Goal: Task Accomplishment & Management: Use online tool/utility

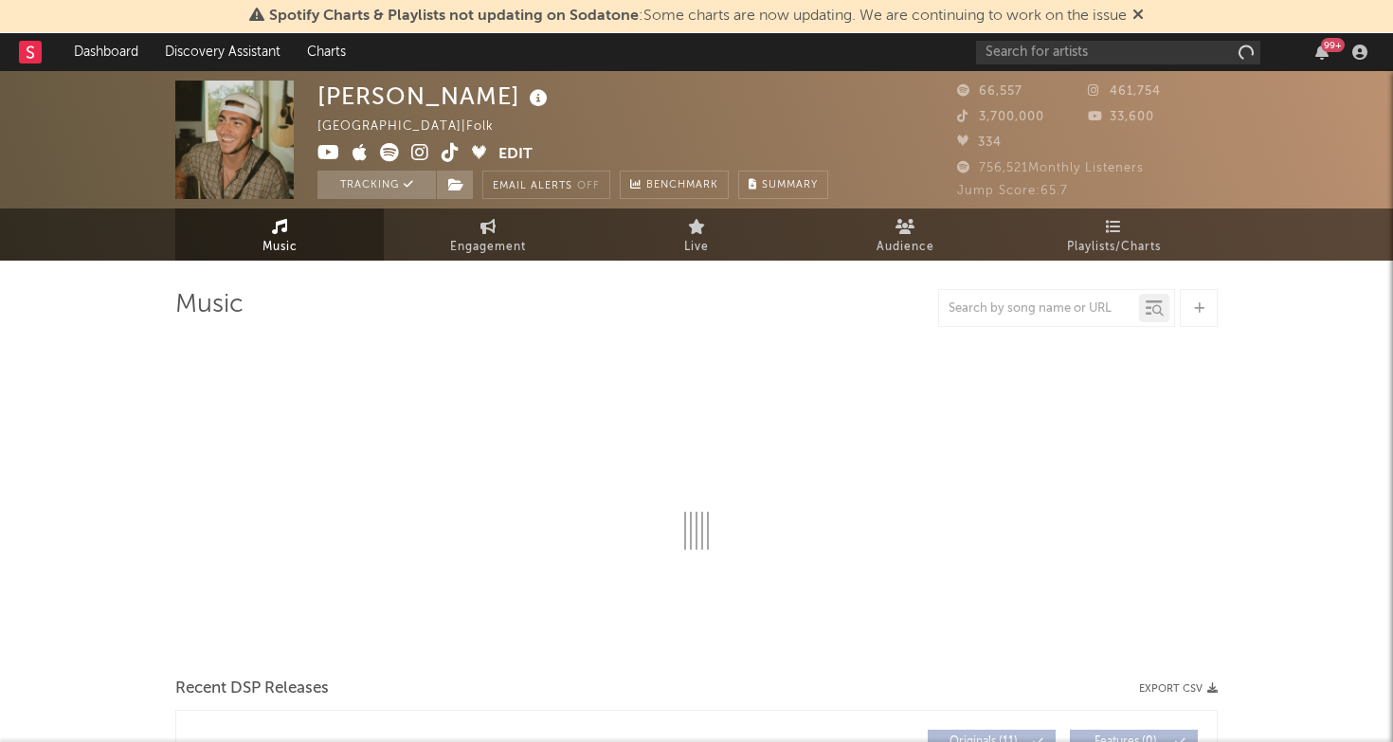
select select "6m"
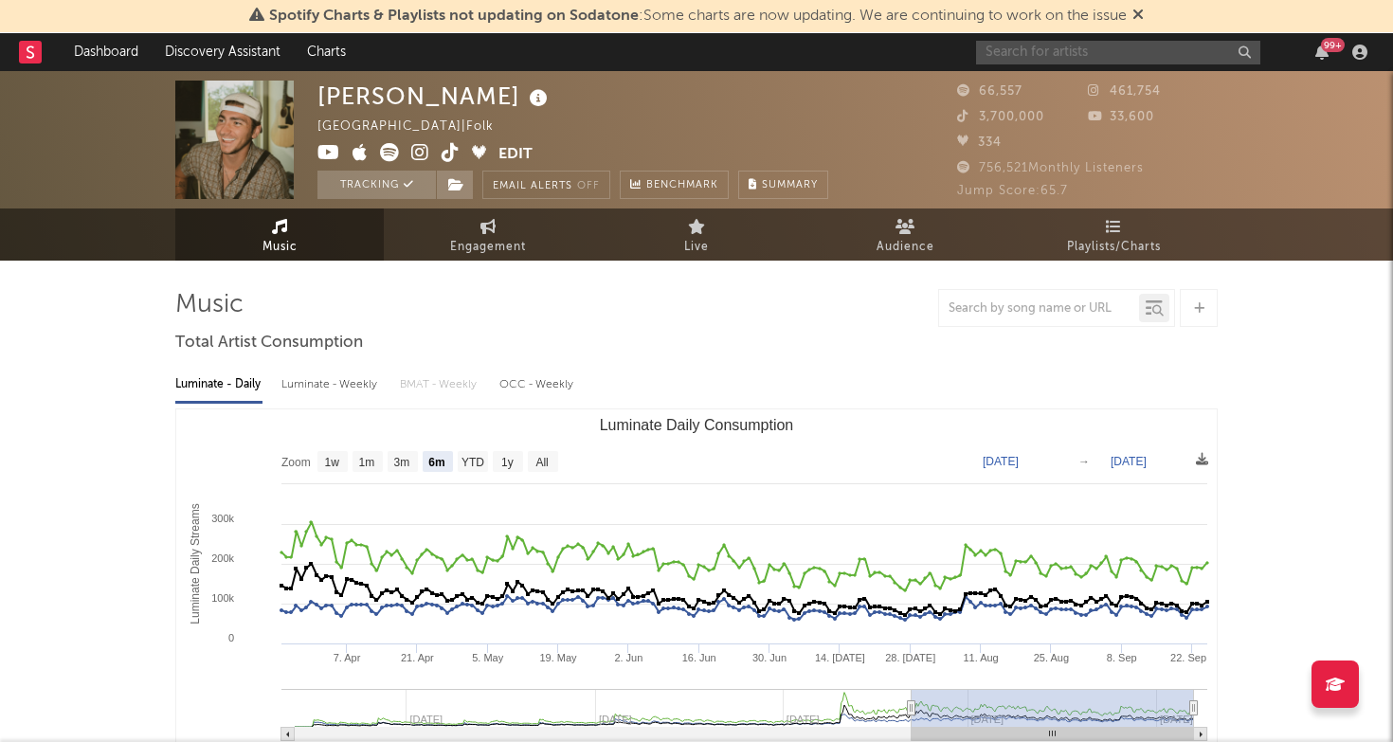
click at [1087, 54] on input "text" at bounding box center [1118, 53] width 284 height 24
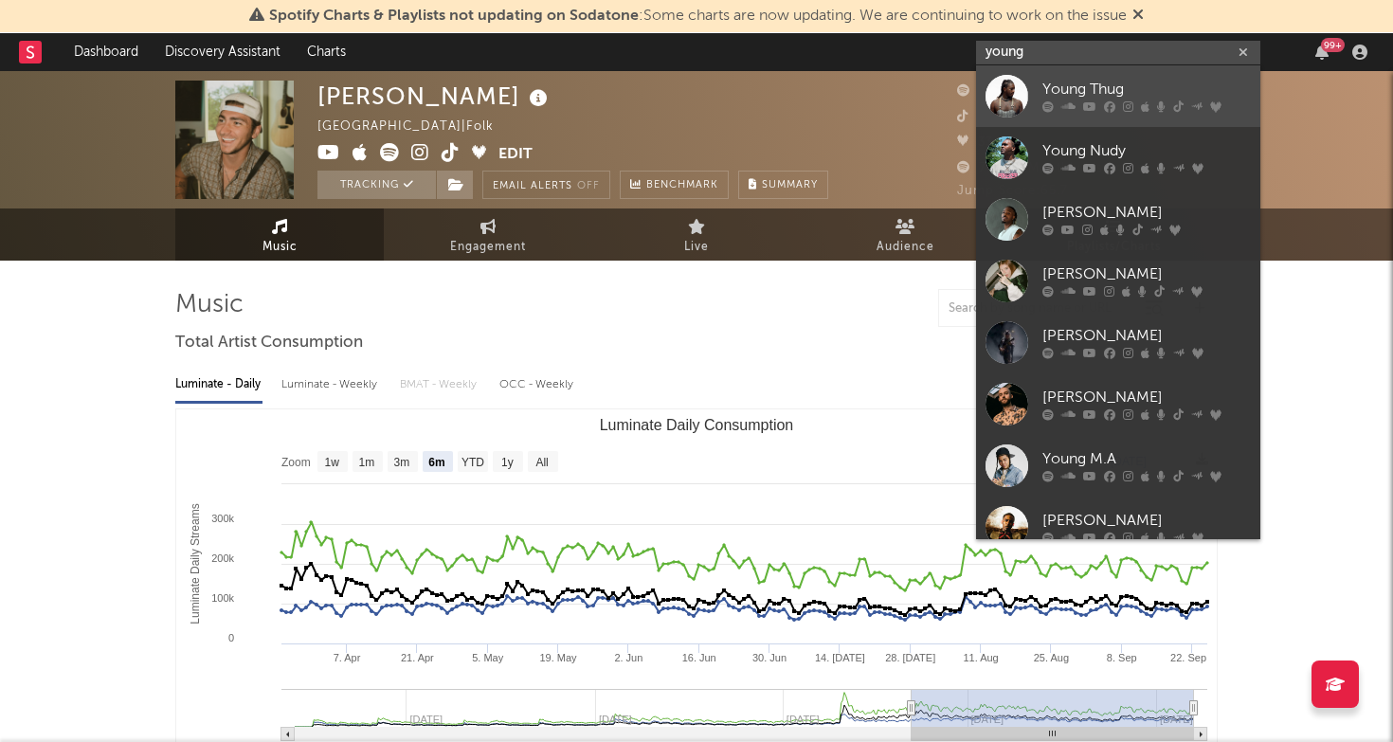
type input "young"
click at [1108, 72] on link "Young Thug" at bounding box center [1118, 96] width 284 height 62
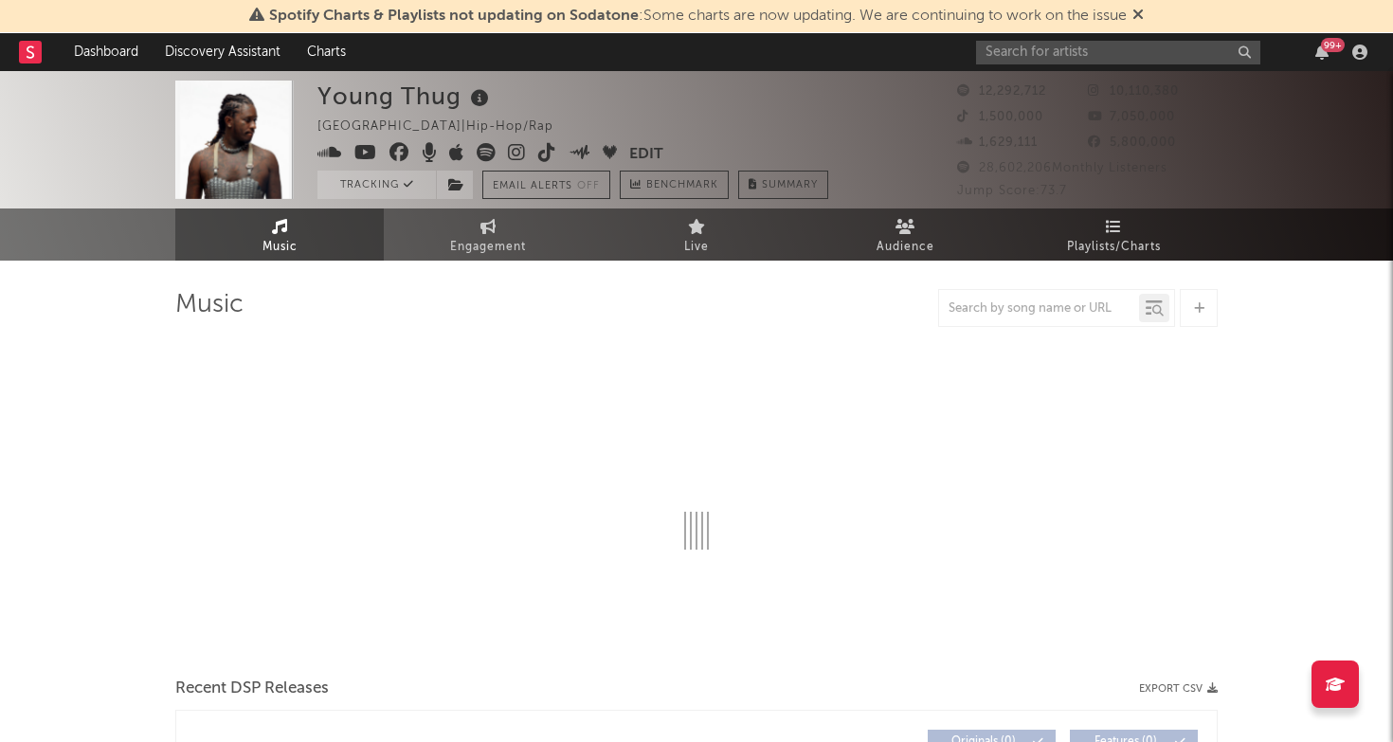
select select "6m"
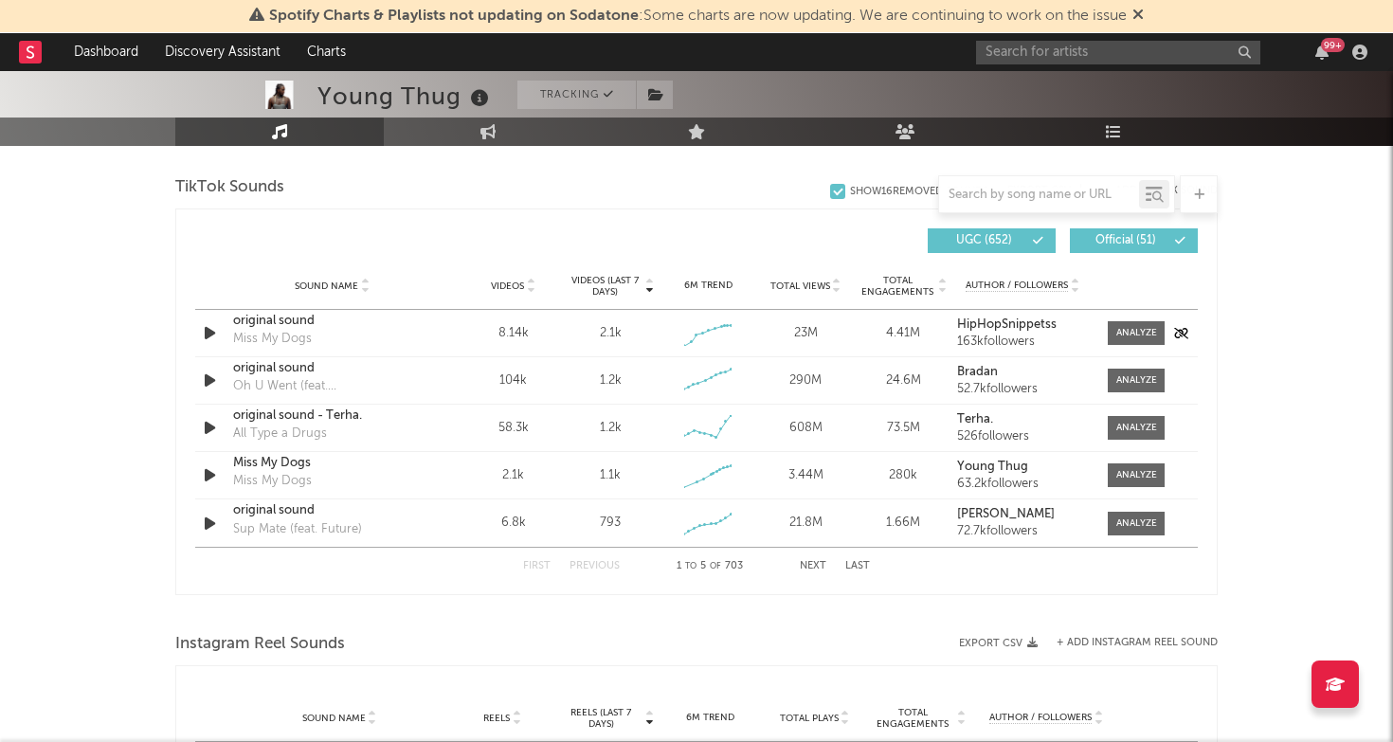
scroll to position [1167, 0]
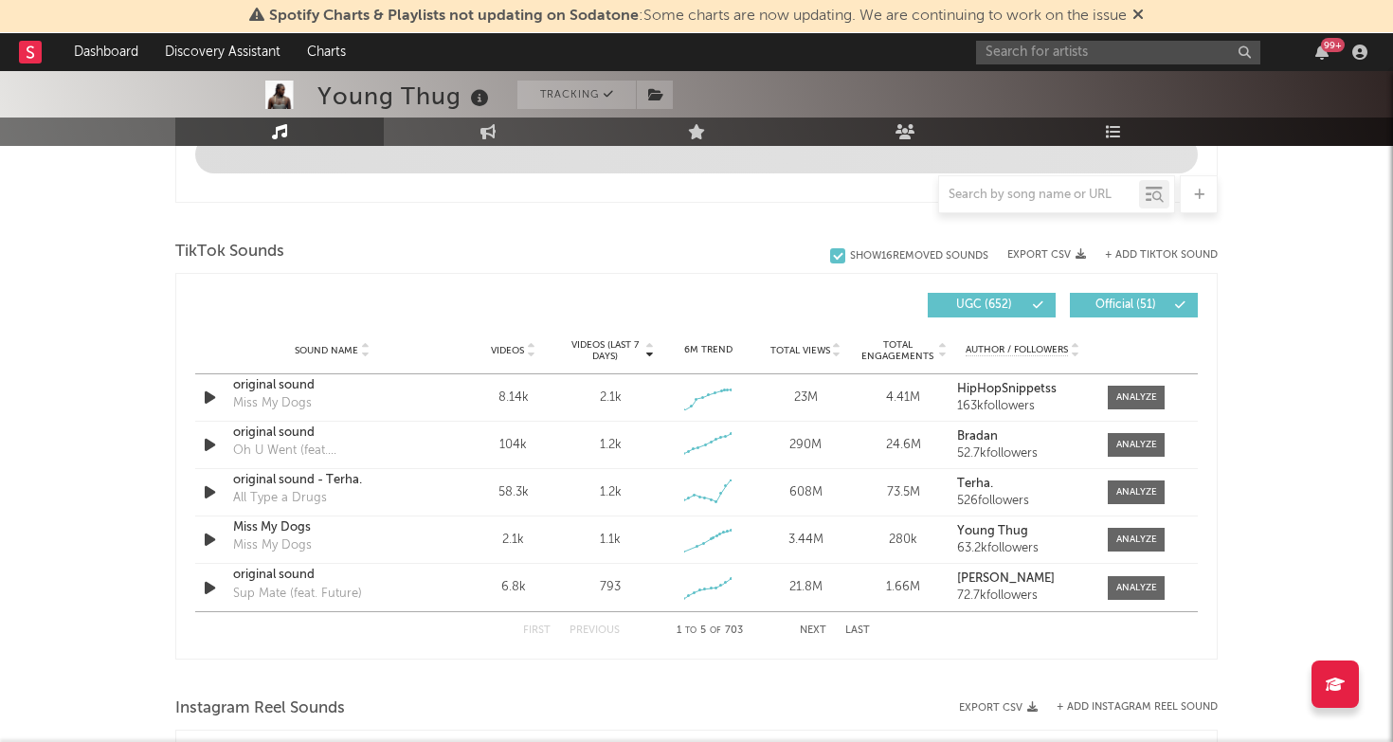
click at [1175, 248] on div "+ Add TikTok Sound" at bounding box center [1152, 254] width 132 height 19
click at [1168, 252] on button "+ Add TikTok Sound" at bounding box center [1161, 255] width 113 height 10
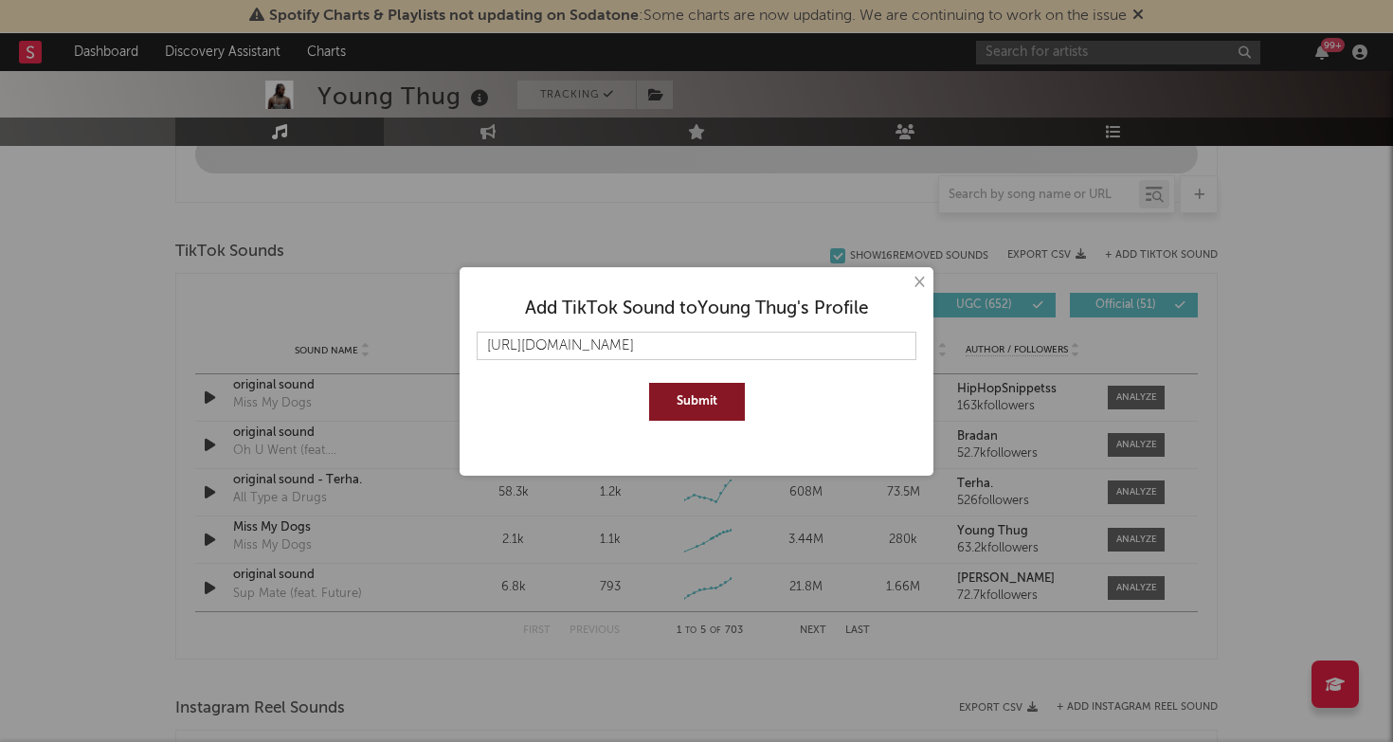
type input "[URL][DOMAIN_NAME]"
click at [679, 393] on button "Submit" at bounding box center [697, 402] width 96 height 38
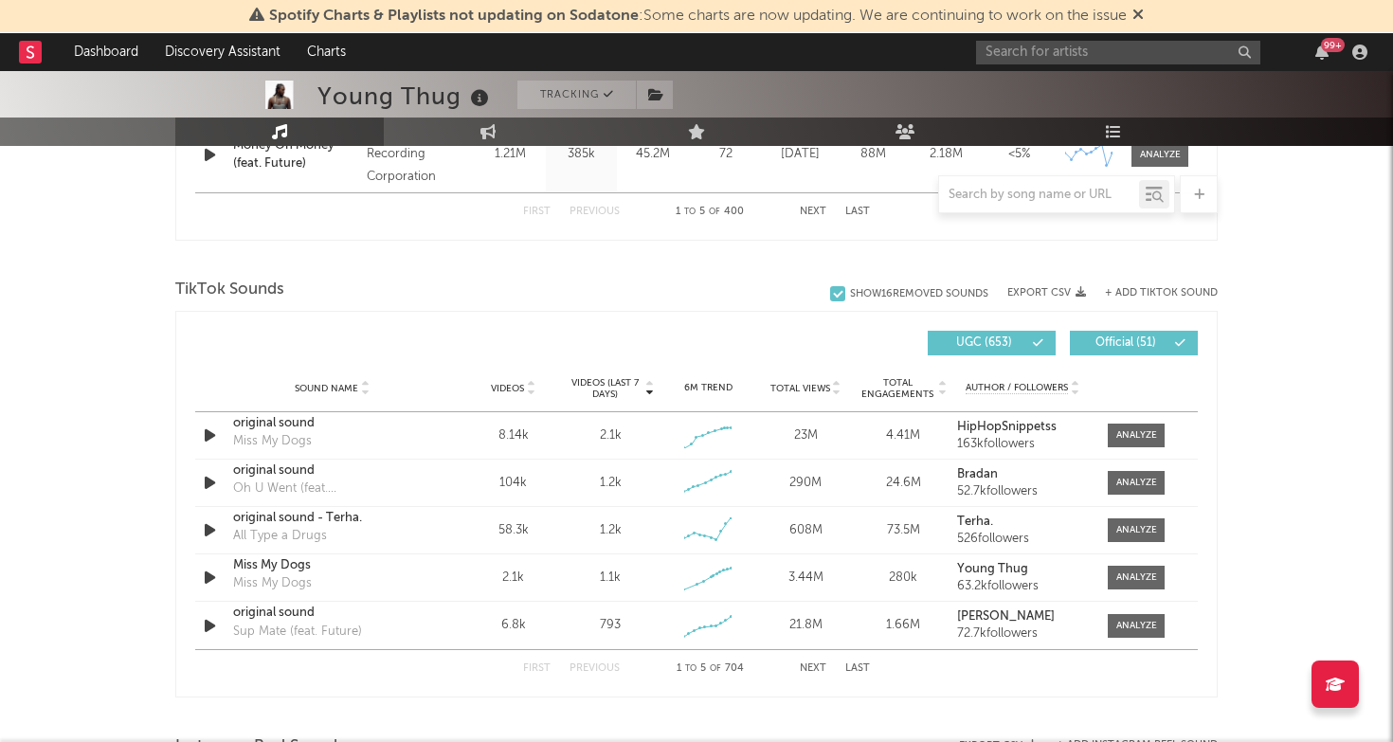
click at [856, 668] on button "Last" at bounding box center [857, 668] width 25 height 10
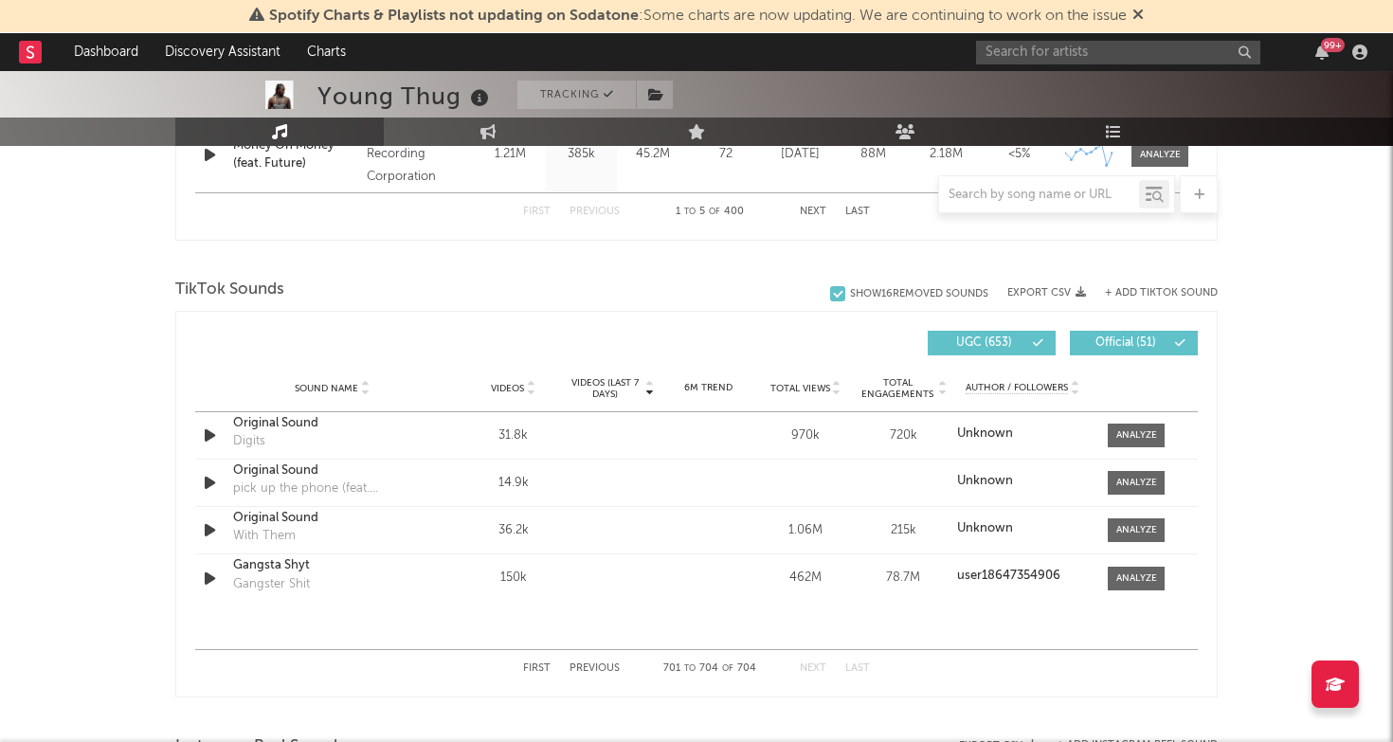
click at [531, 670] on button "First" at bounding box center [536, 668] width 27 height 10
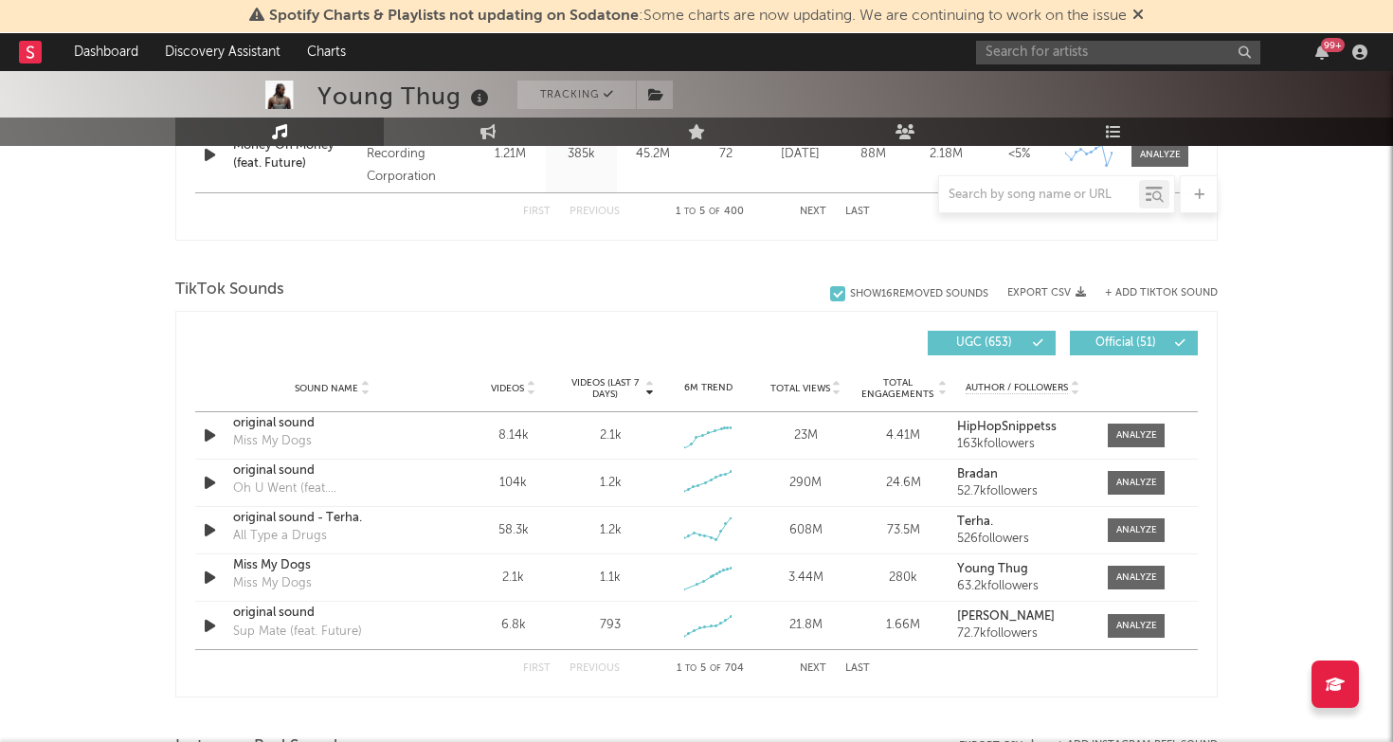
click at [808, 666] on button "Next" at bounding box center [813, 668] width 27 height 10
click at [205, 480] on icon "button" at bounding box center [210, 483] width 20 height 24
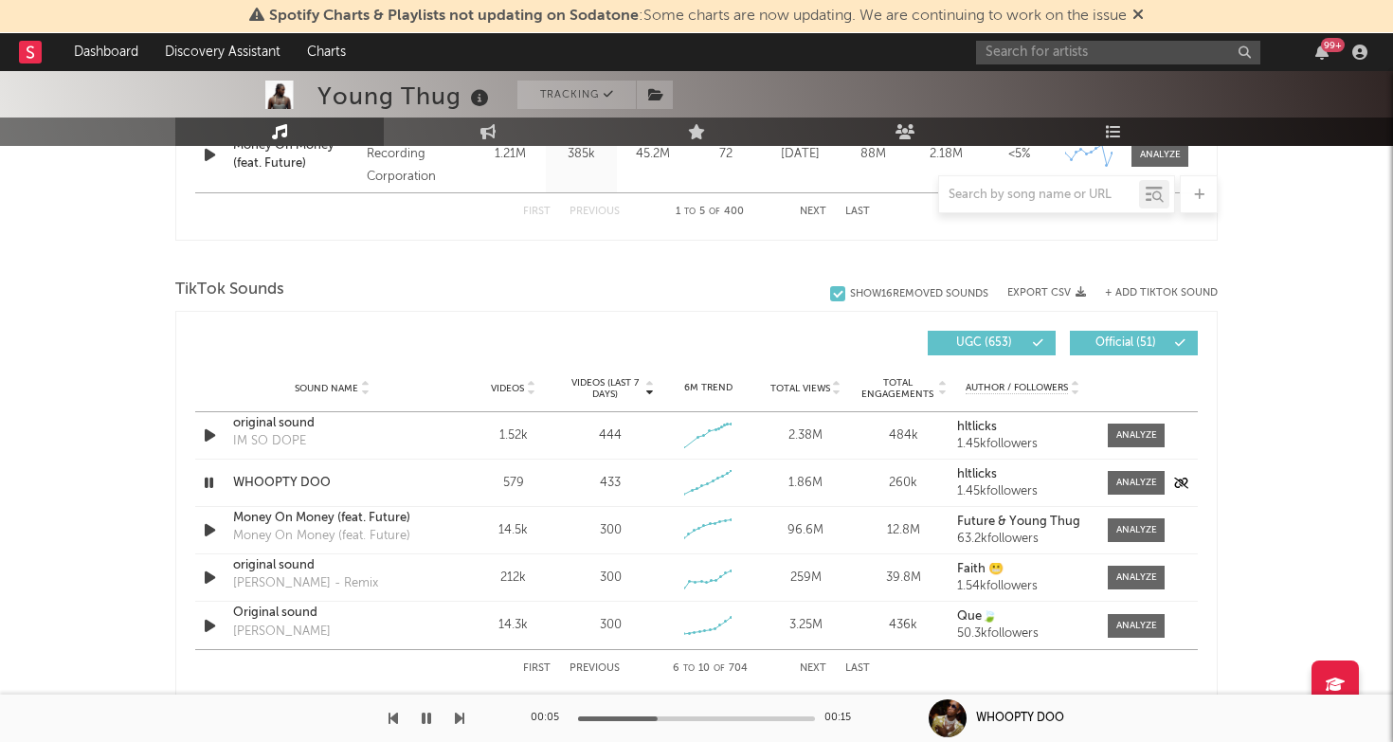
click at [205, 480] on icon "button" at bounding box center [209, 483] width 18 height 24
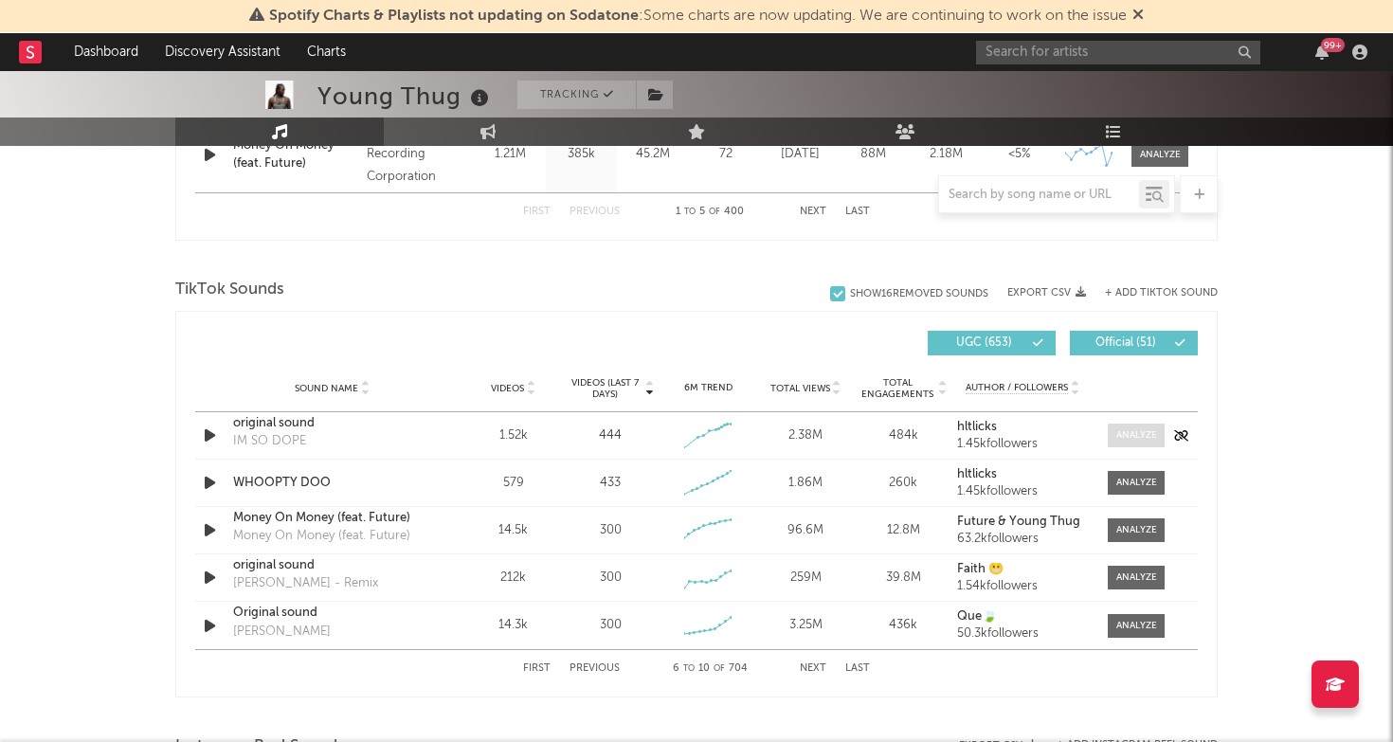
click at [1125, 428] on div at bounding box center [1136, 435] width 41 height 14
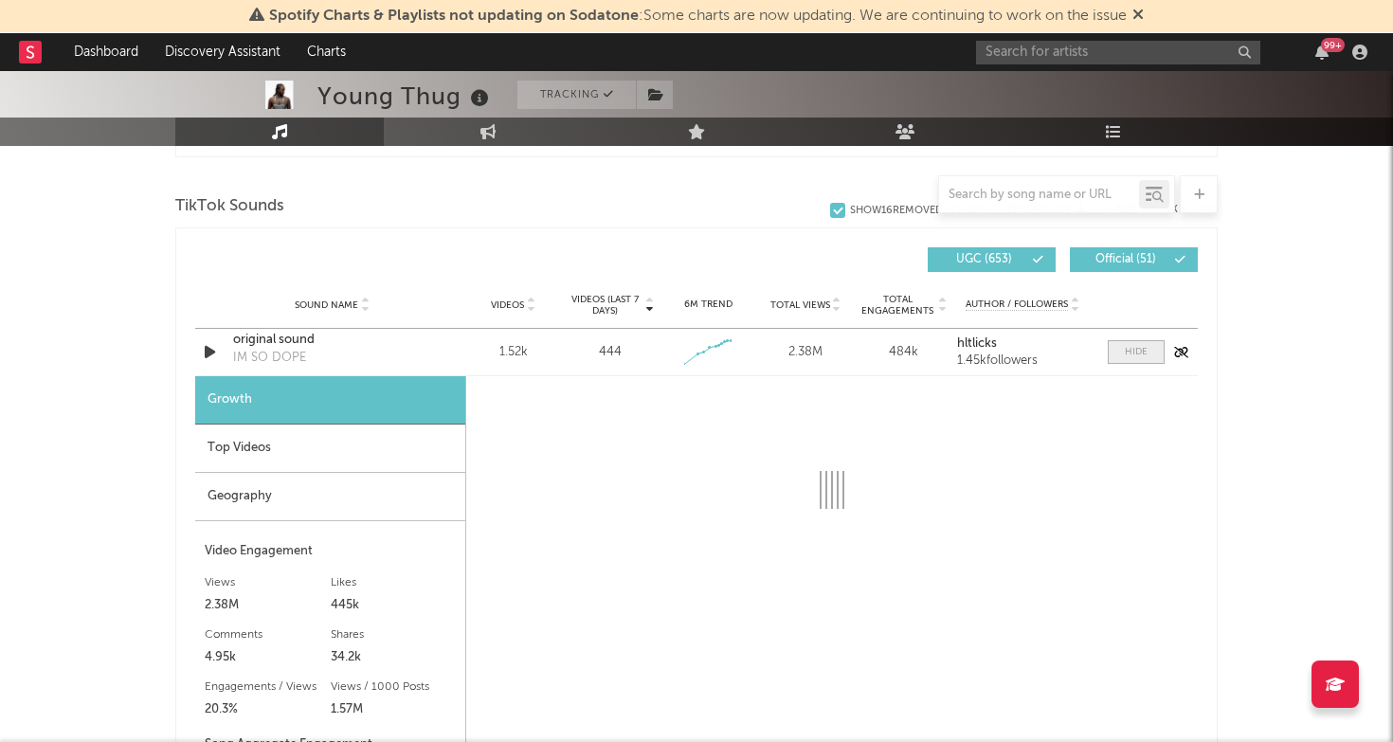
select select "1w"
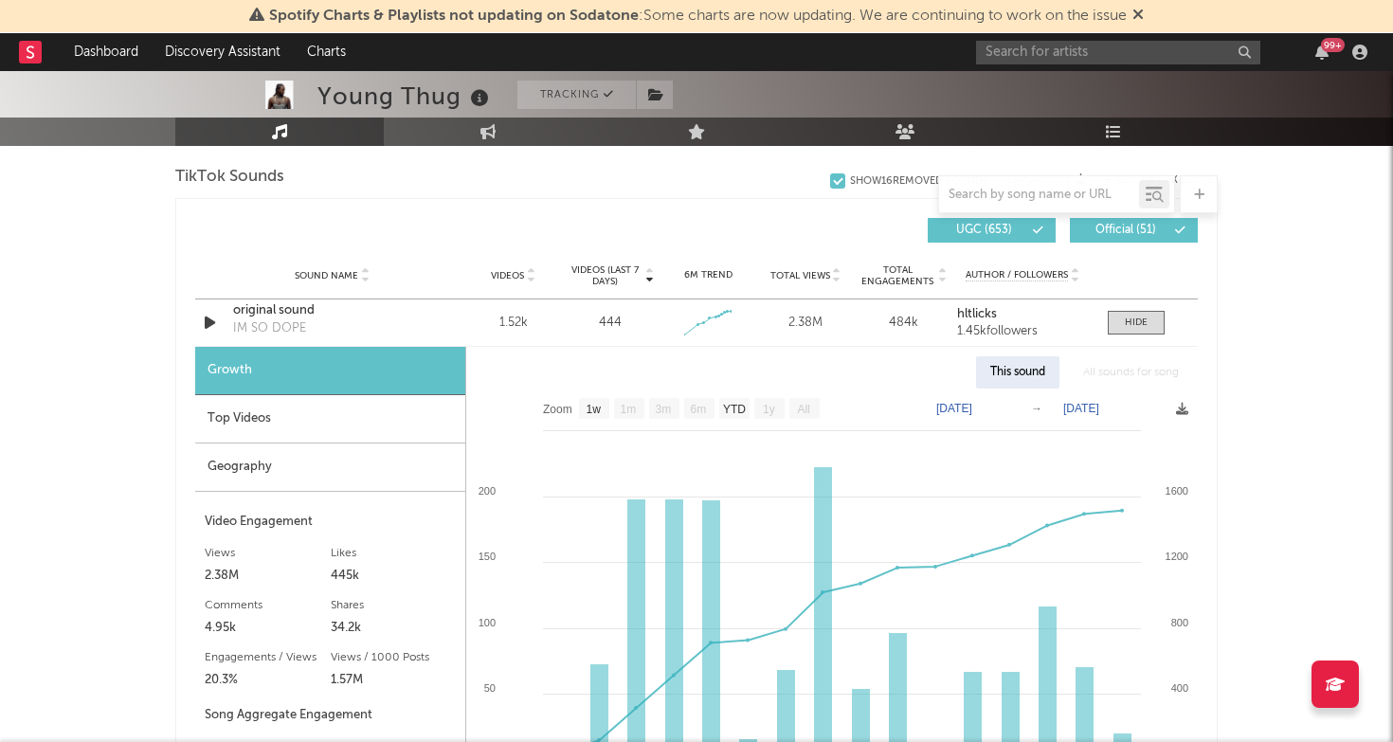
scroll to position [1253, 0]
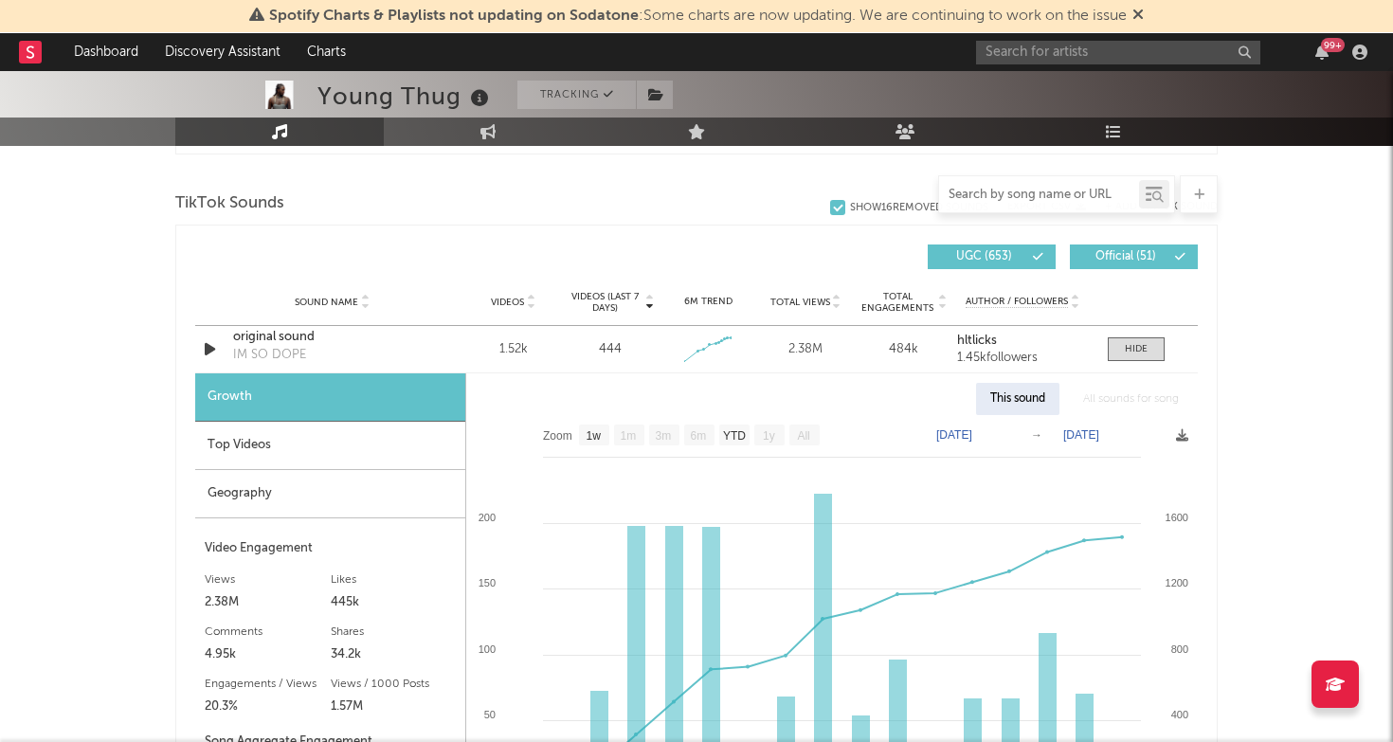
click at [1056, 200] on input "text" at bounding box center [1039, 195] width 200 height 15
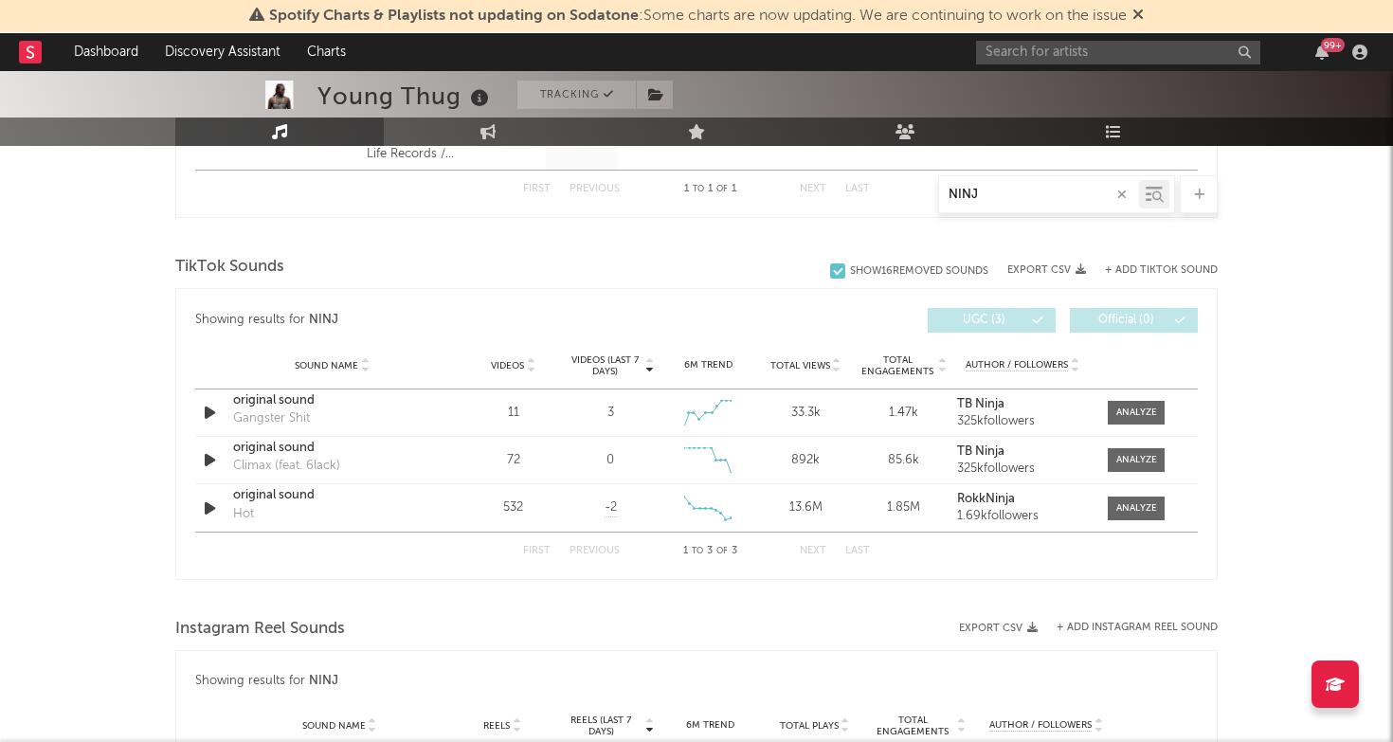
scroll to position [883, 0]
click at [1151, 272] on button "+ Add TikTok Sound" at bounding box center [1161, 273] width 113 height 10
type input "NINJ"
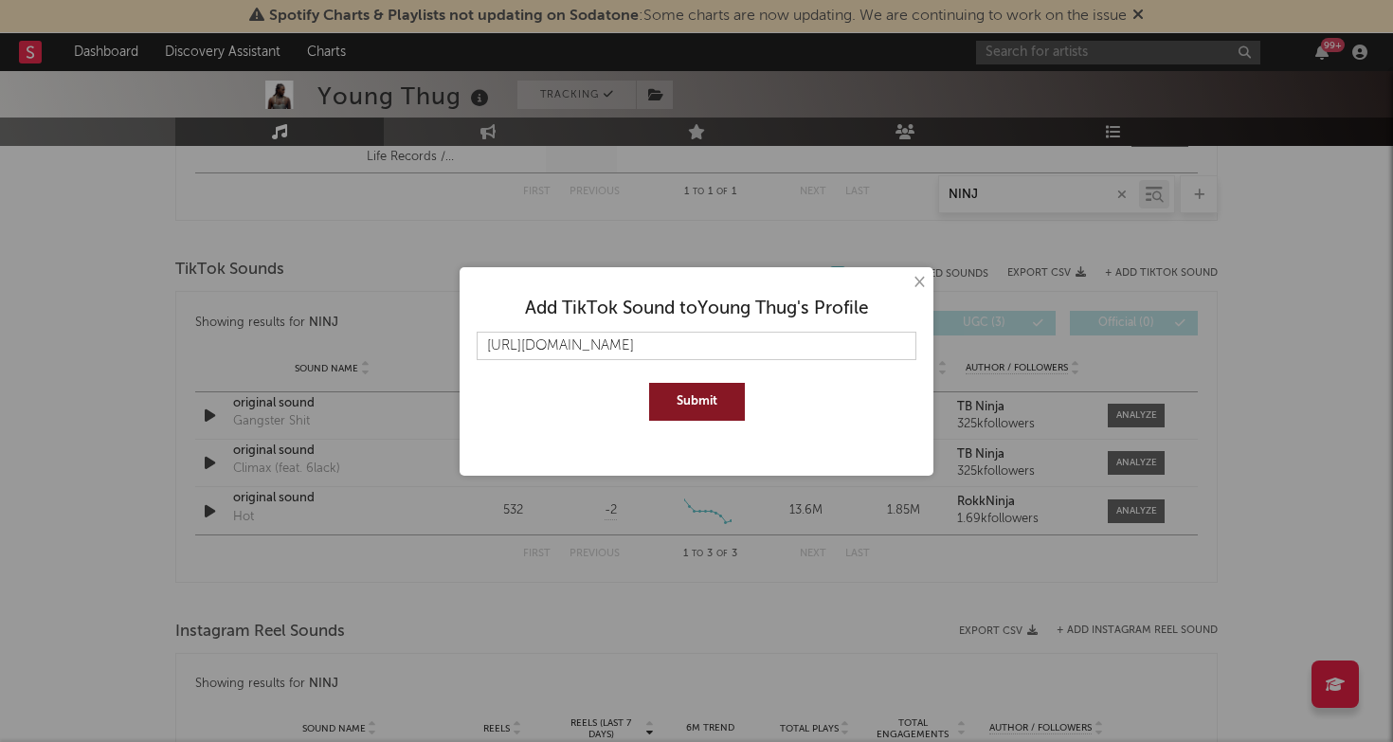
type input "[URL][DOMAIN_NAME]"
click at [692, 406] on button "Submit" at bounding box center [697, 402] width 96 height 38
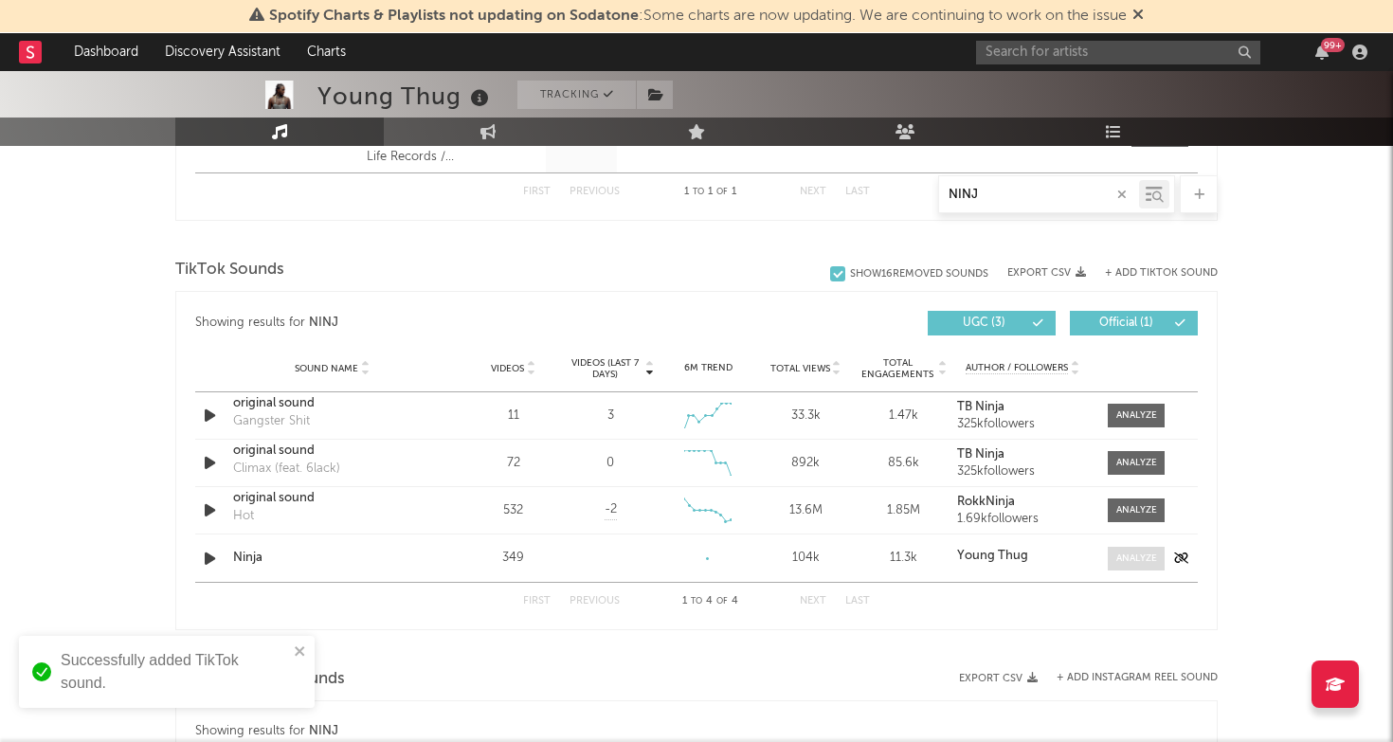
click at [1121, 552] on div at bounding box center [1136, 559] width 41 height 14
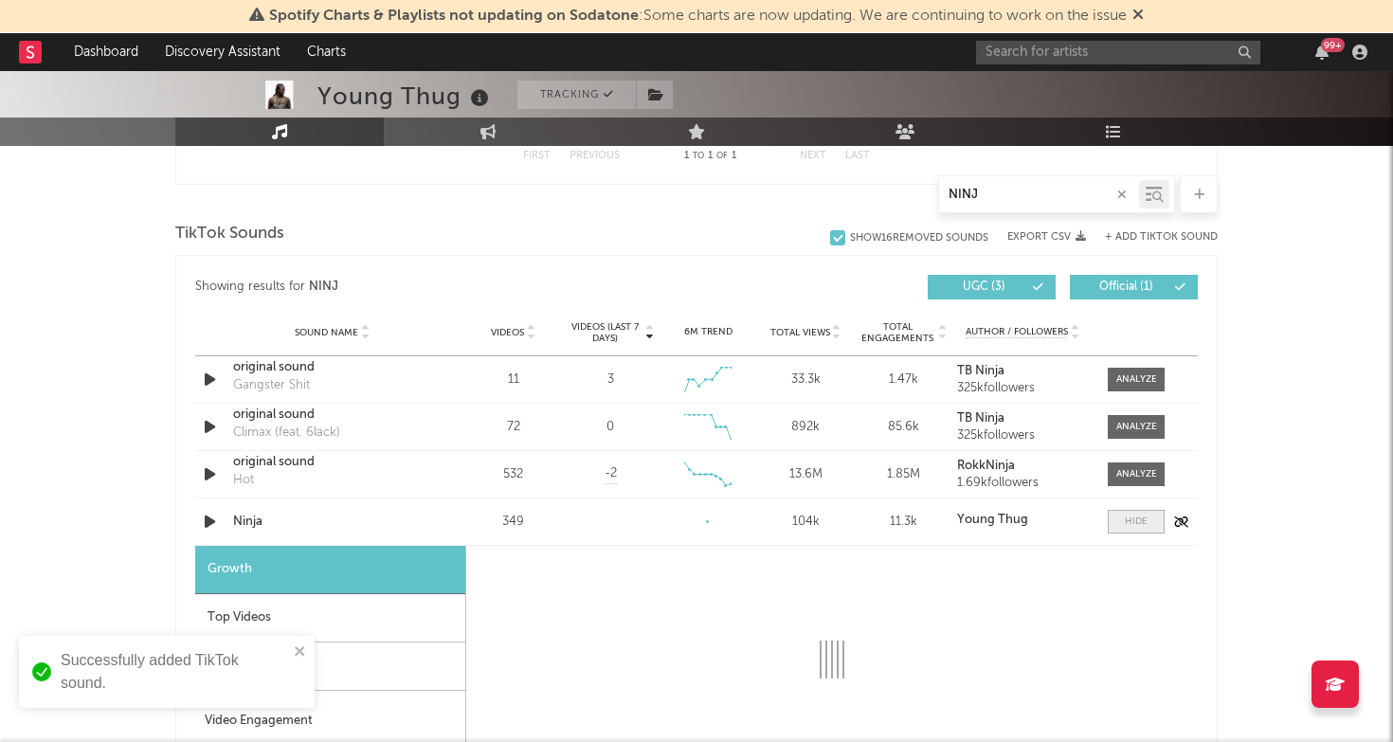
select select "1w"
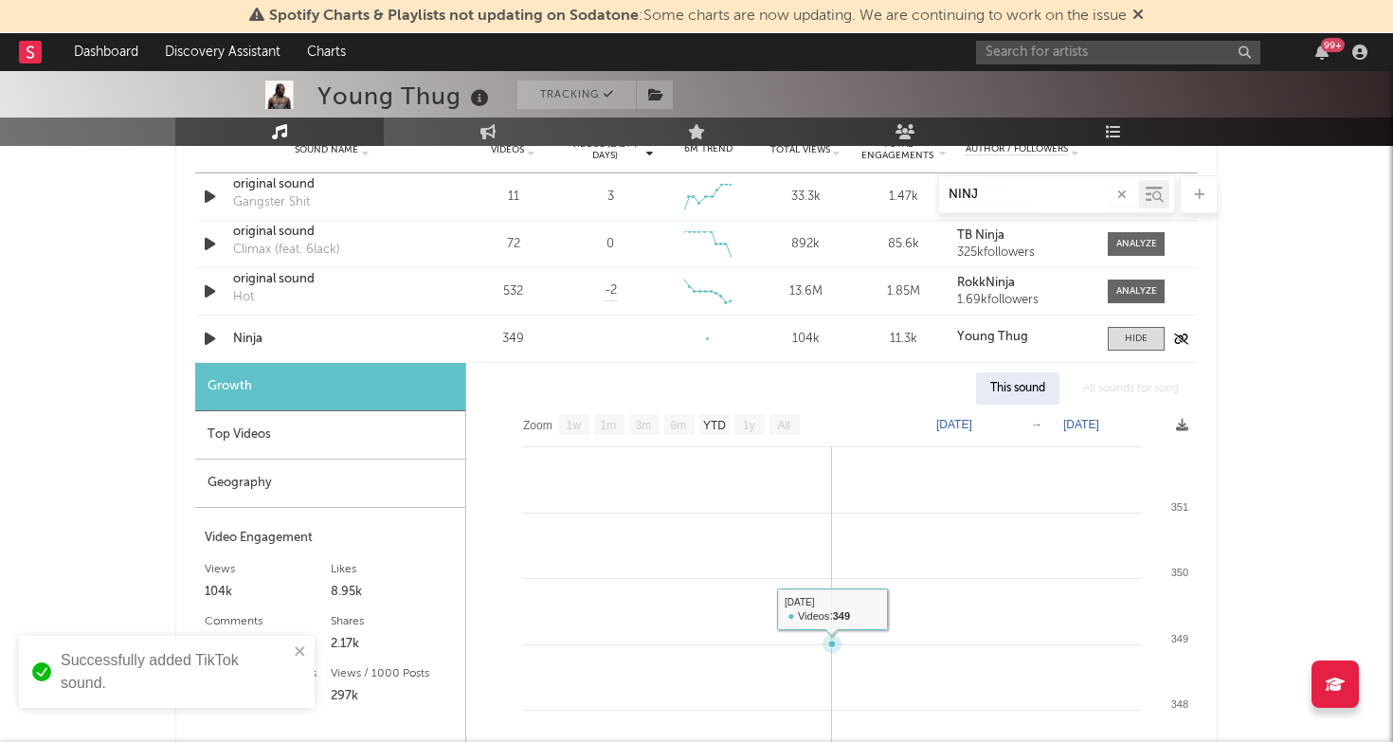
scroll to position [1098, 0]
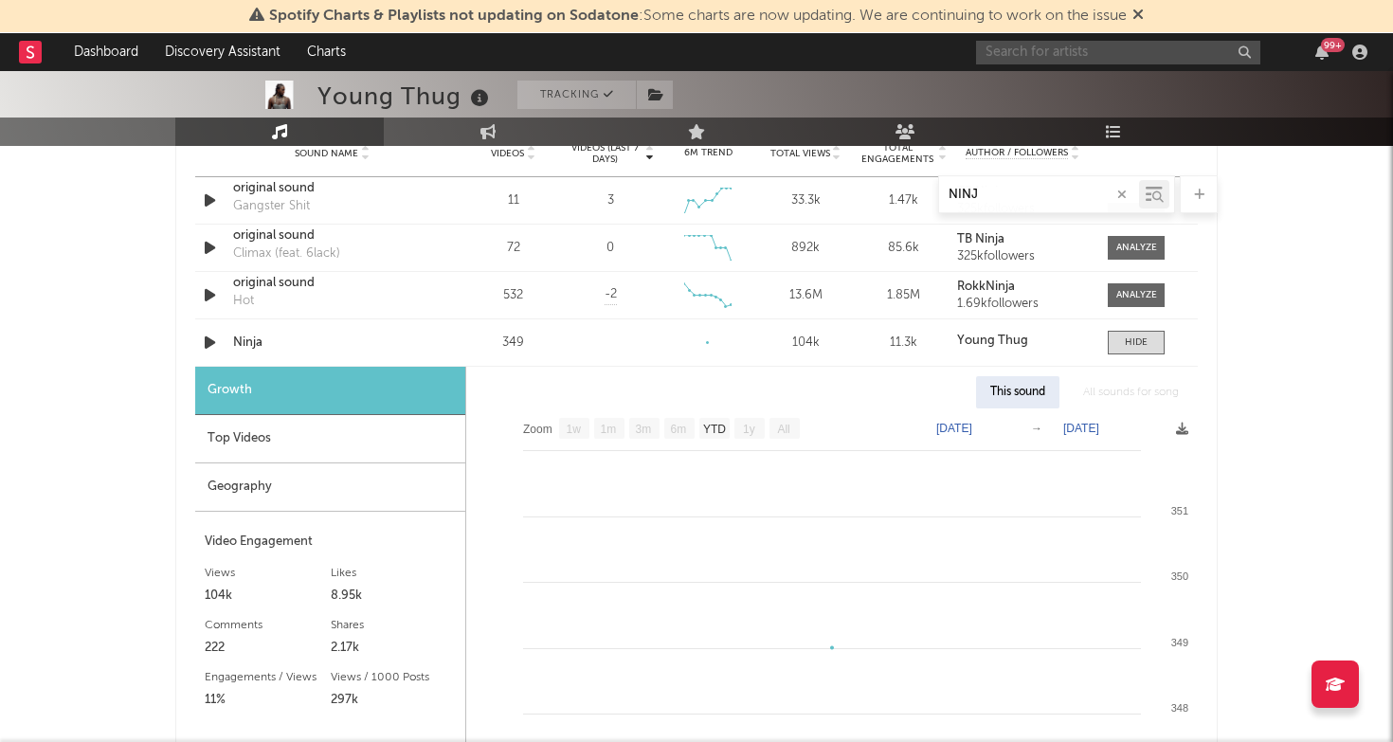
click at [1069, 63] on input "text" at bounding box center [1118, 53] width 284 height 24
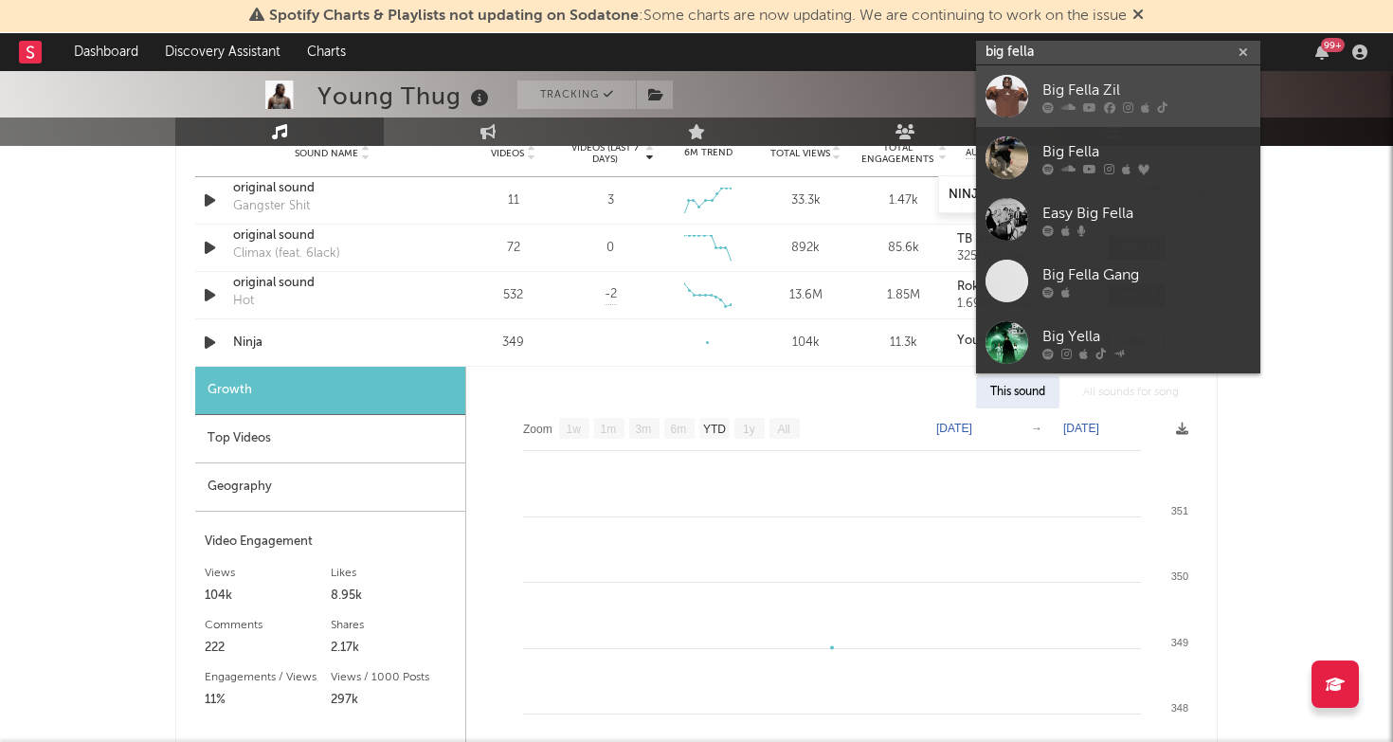
type input "big fella"
click at [1050, 66] on link "Big Fella Zil" at bounding box center [1118, 96] width 284 height 62
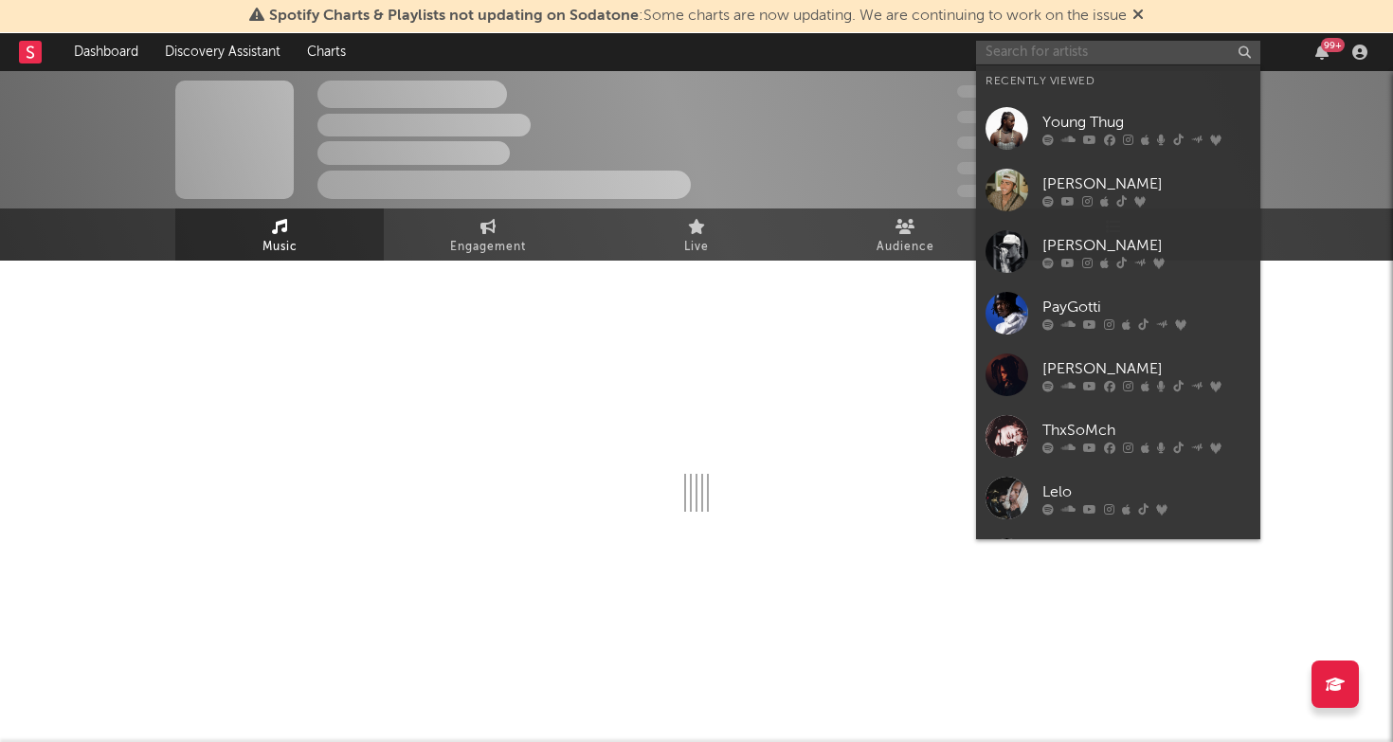
click at [1058, 45] on input "text" at bounding box center [1118, 53] width 284 height 24
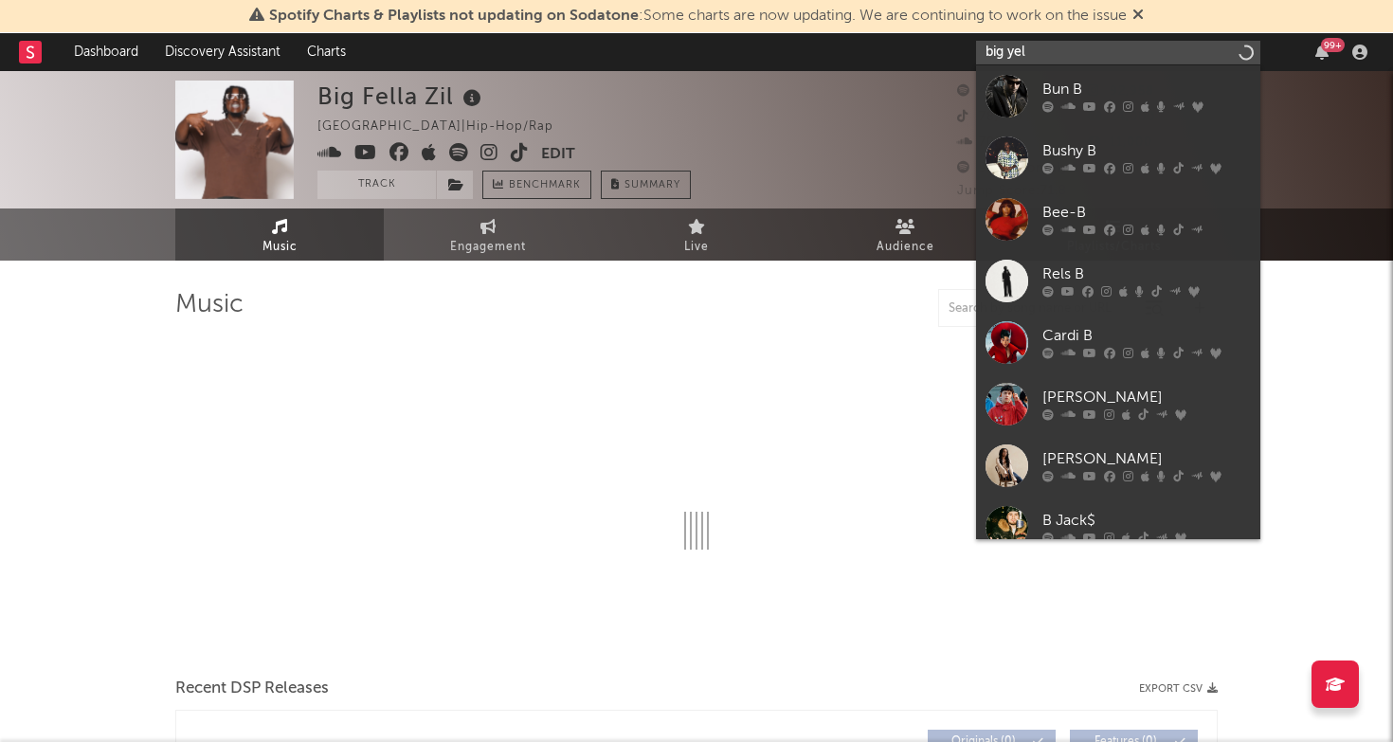
type input "big yell"
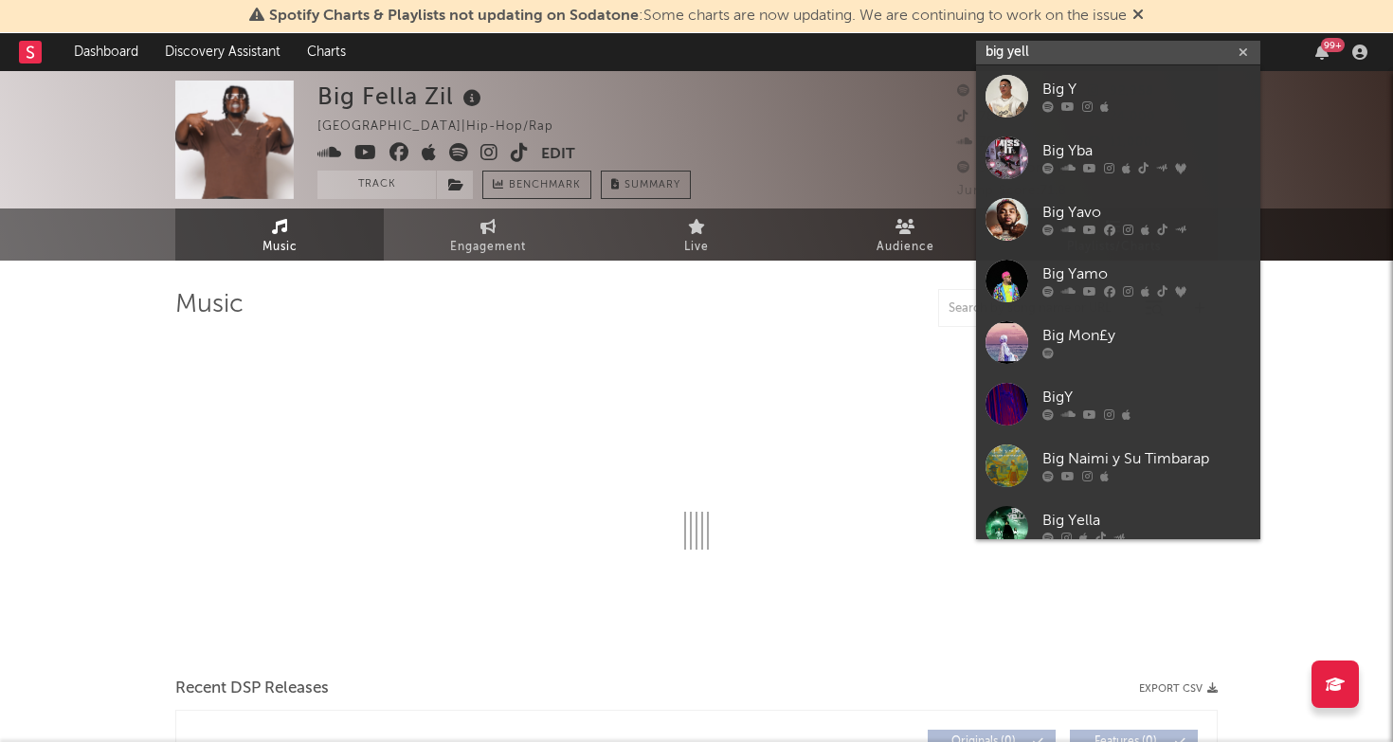
select select "6m"
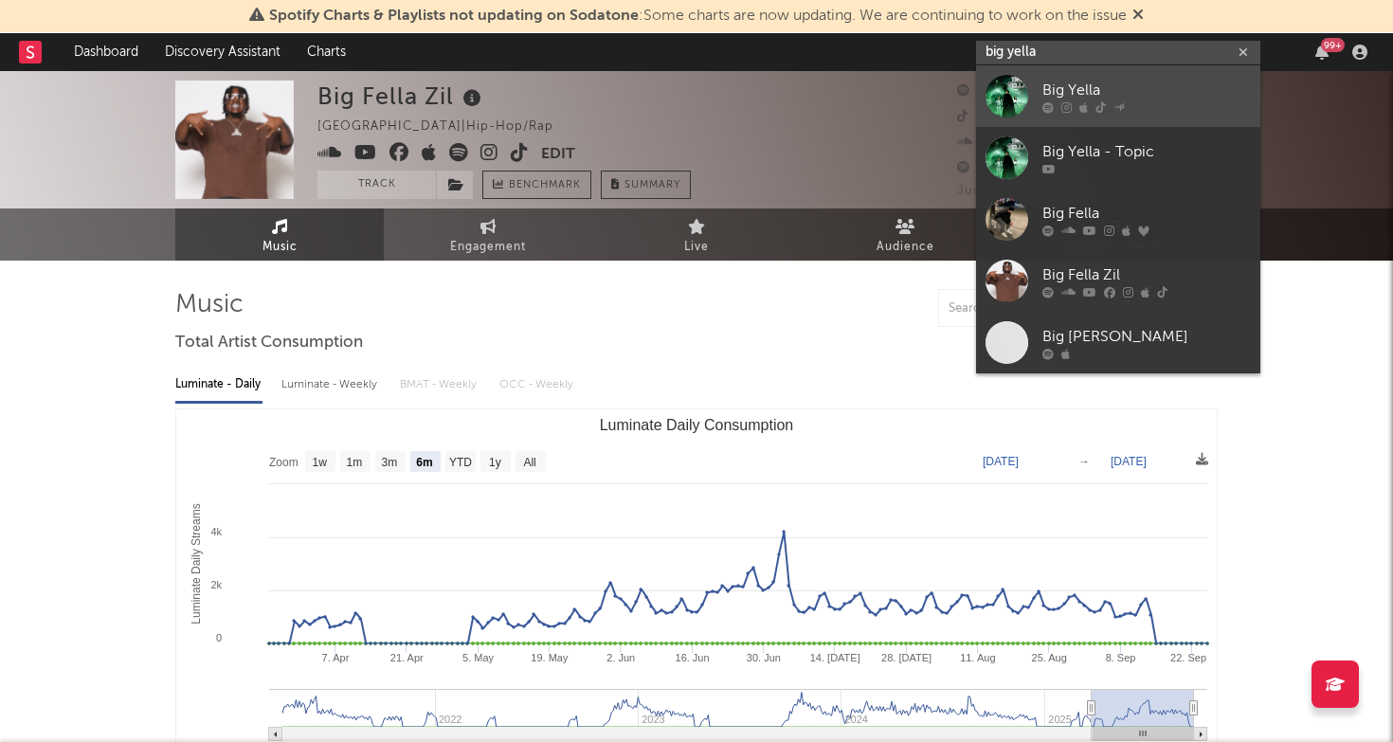
type input "big yella"
click at [1112, 81] on div "Big Yella" at bounding box center [1147, 90] width 209 height 23
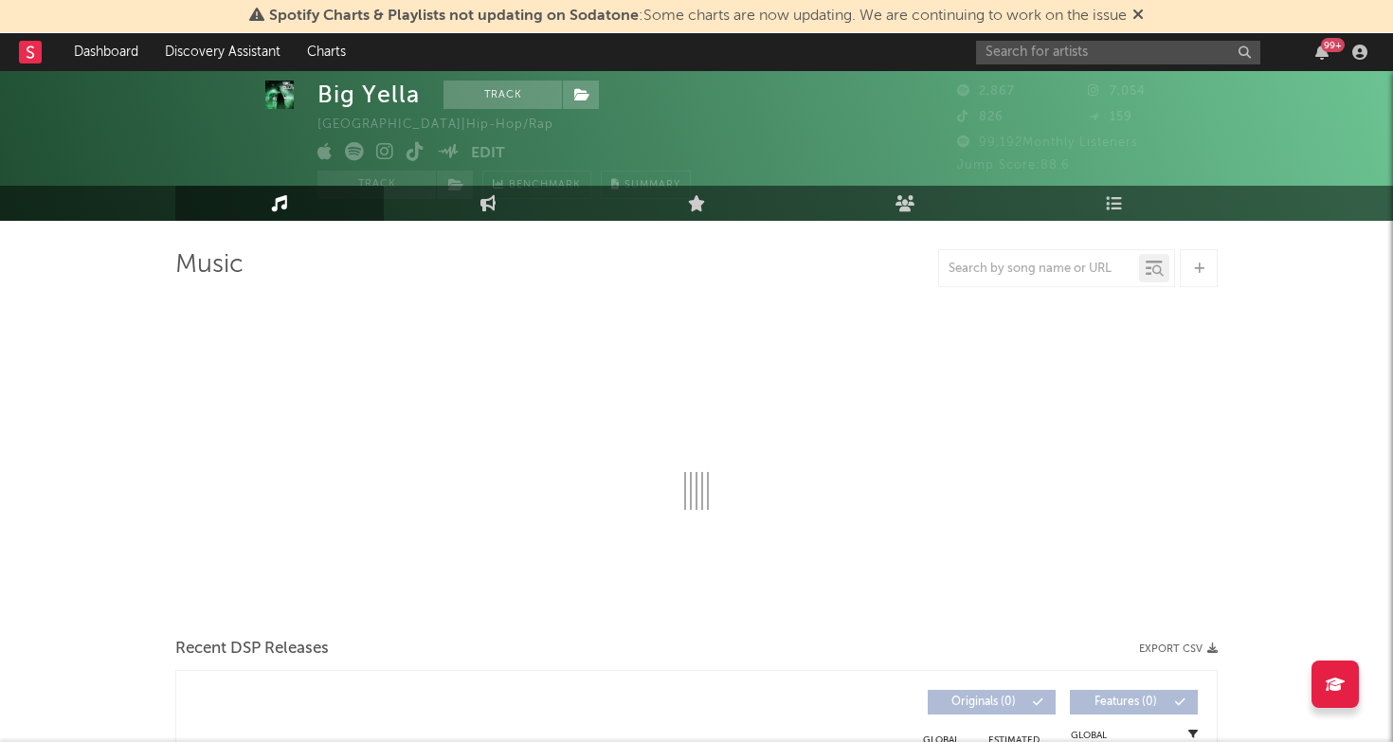
select select "1w"
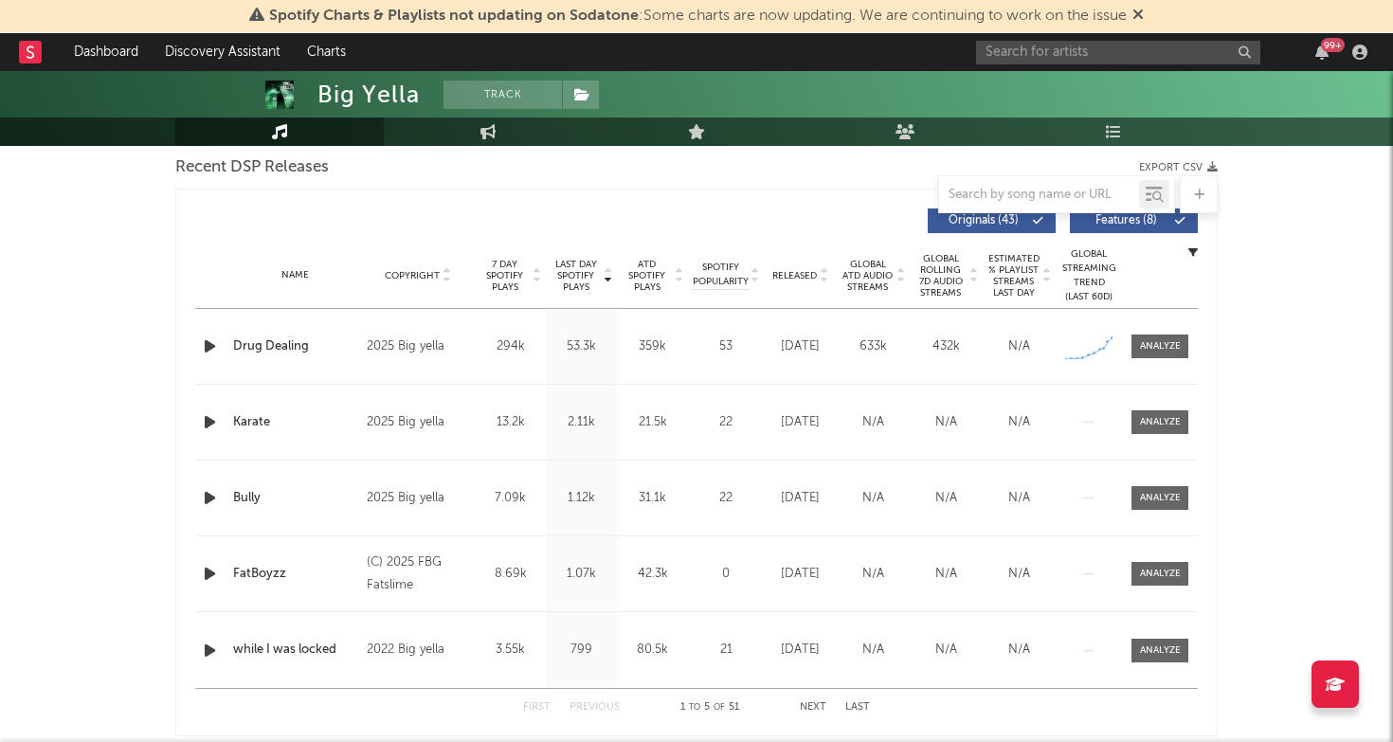
scroll to position [717, 0]
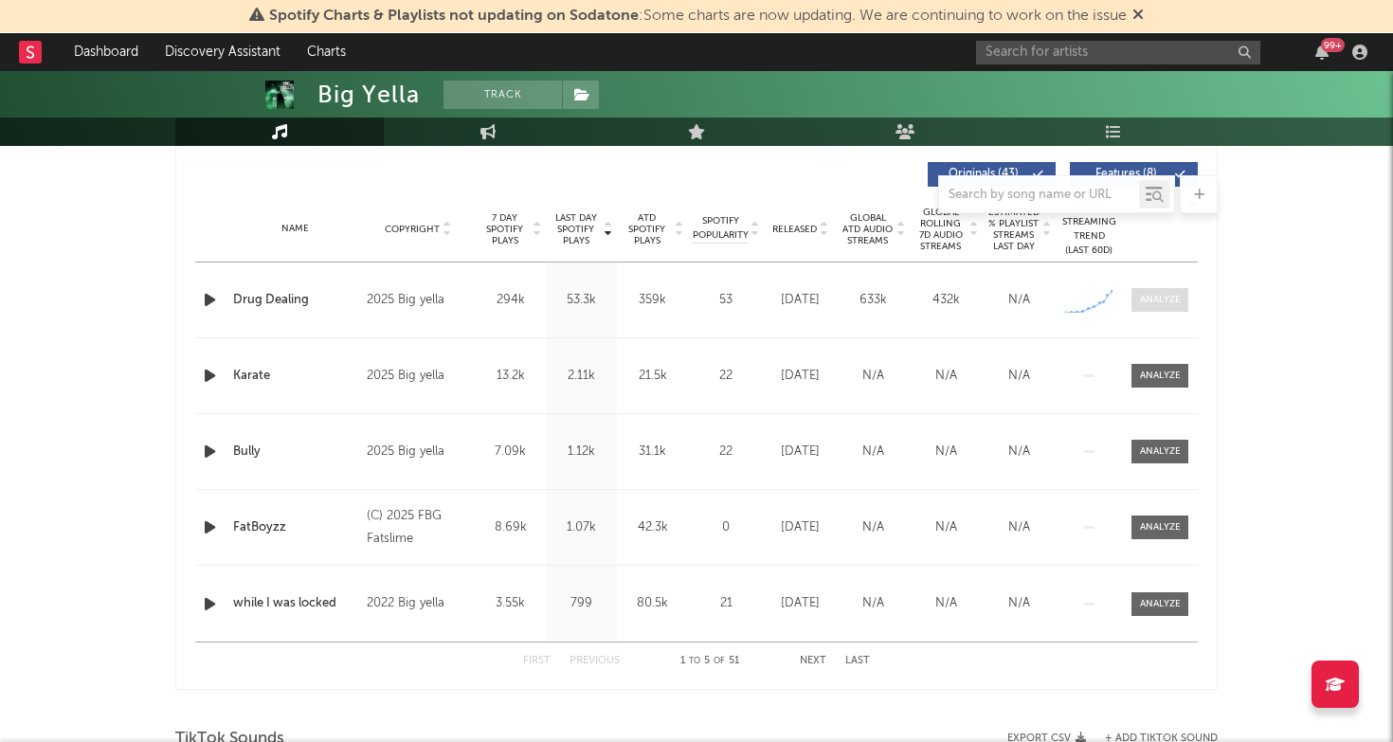
click at [1157, 297] on div at bounding box center [1160, 300] width 41 height 14
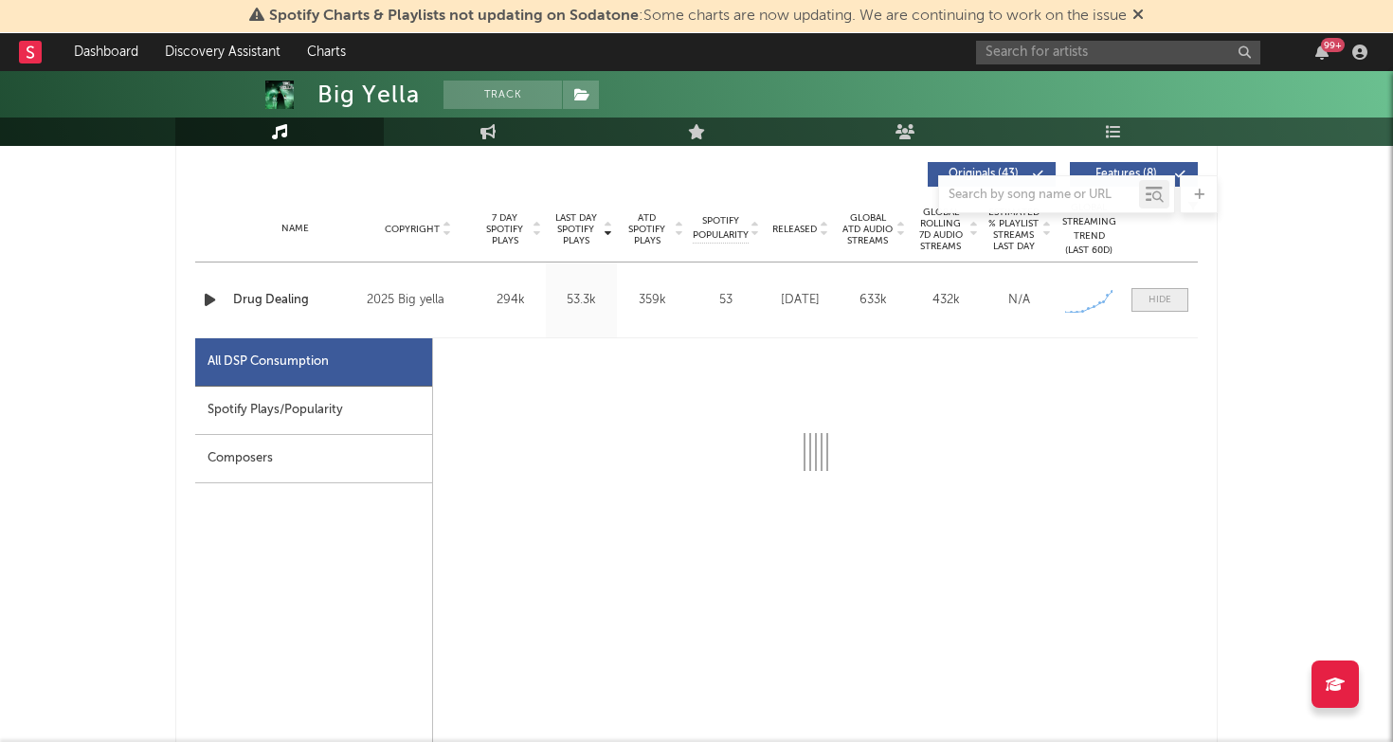
select select "1w"
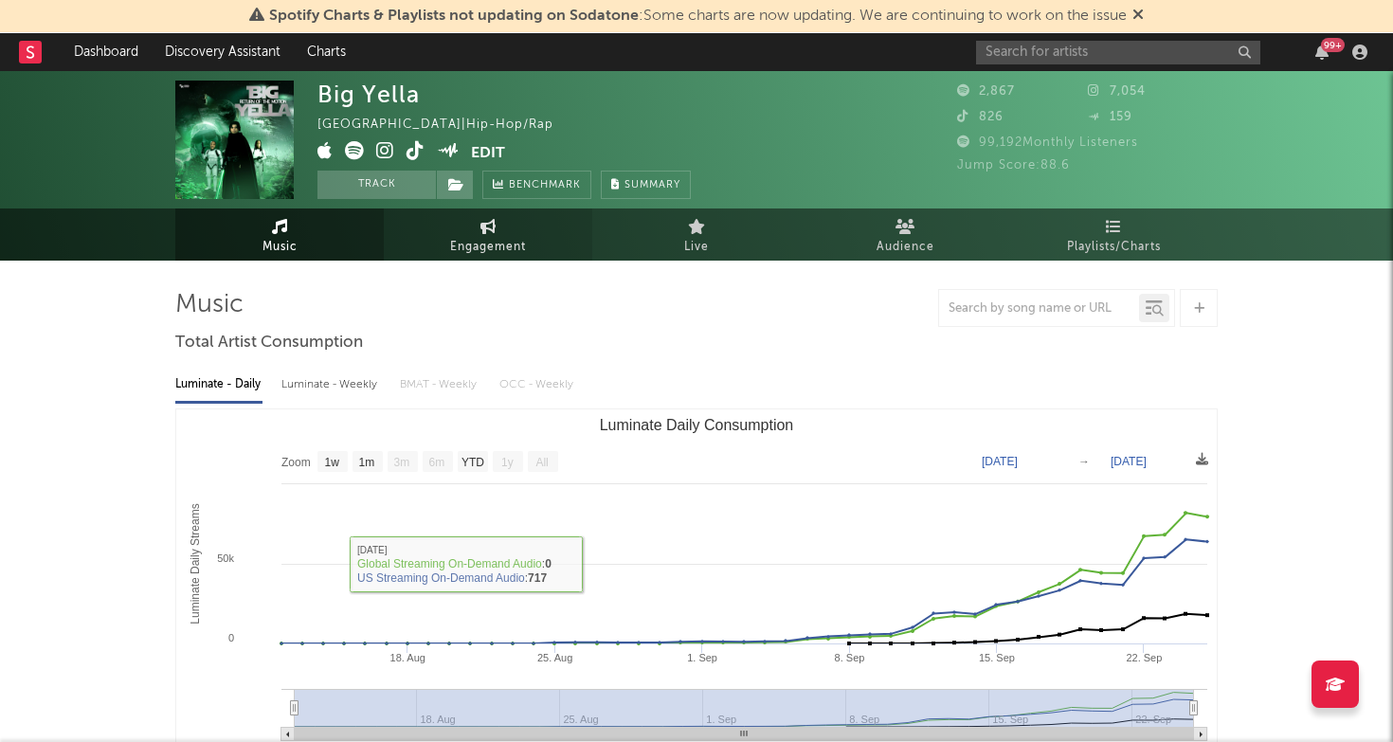
scroll to position [0, 0]
click at [492, 241] on span "Engagement" at bounding box center [488, 247] width 76 height 23
select select "1w"
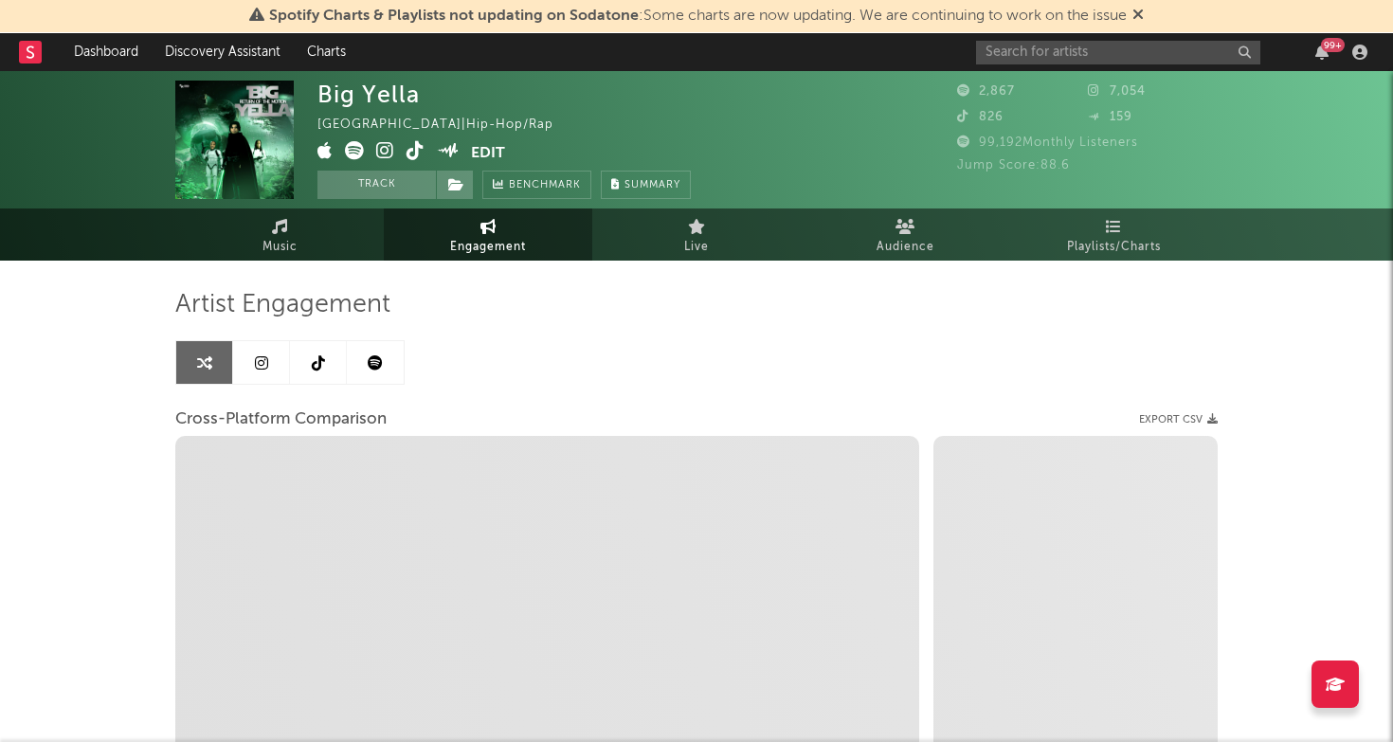
click at [388, 152] on icon at bounding box center [385, 150] width 18 height 19
select select "1m"
